Goal: Information Seeking & Learning: Learn about a topic

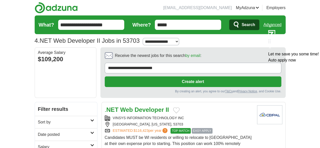
click at [192, 128] on span "EASY APPLY" at bounding box center [202, 131] width 21 height 6
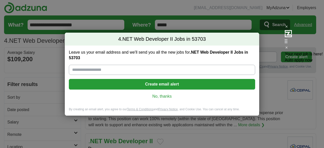
click at [95, 69] on input "Leave us your email address and we'll send you all the new jobs for .NET Web De…" at bounding box center [162, 70] width 186 height 10
type input "**********"
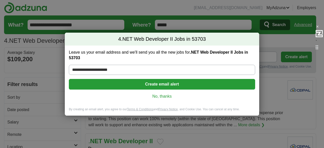
click at [165, 95] on link "No, thanks" at bounding box center [162, 97] width 178 height 6
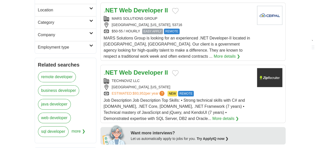
scroll to position [165, 0]
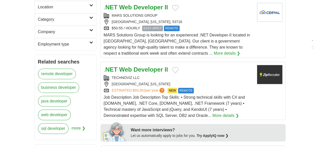
click at [133, 66] on strong "Developer" at bounding box center [147, 69] width 29 height 7
